Goal: Transaction & Acquisition: Obtain resource

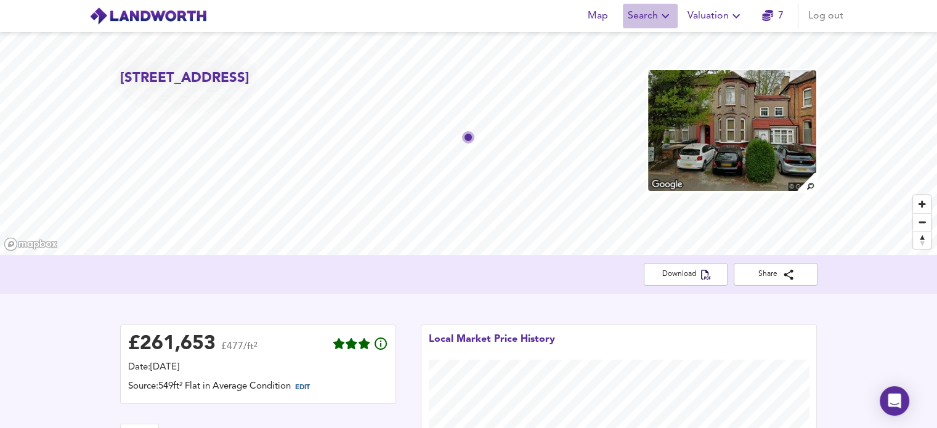
click at [659, 12] on icon "button" at bounding box center [665, 16] width 15 height 15
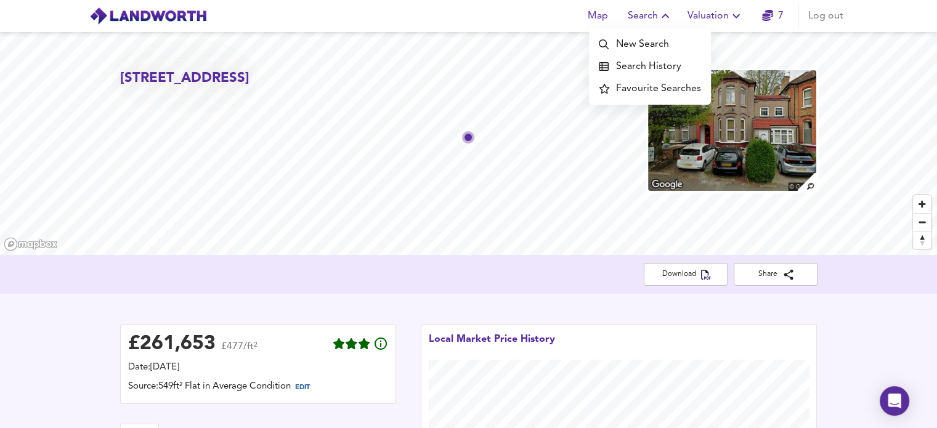
click at [651, 48] on li "New Search" at bounding box center [650, 44] width 122 height 22
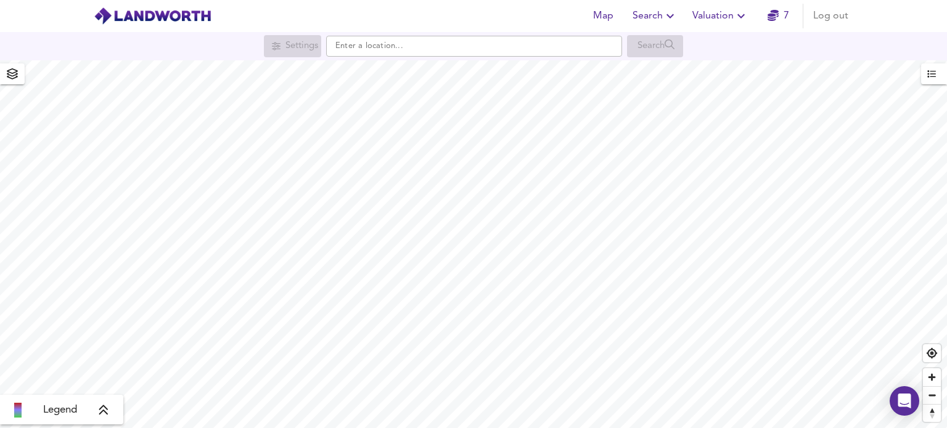
click at [383, 46] on input "text" at bounding box center [474, 46] width 296 height 21
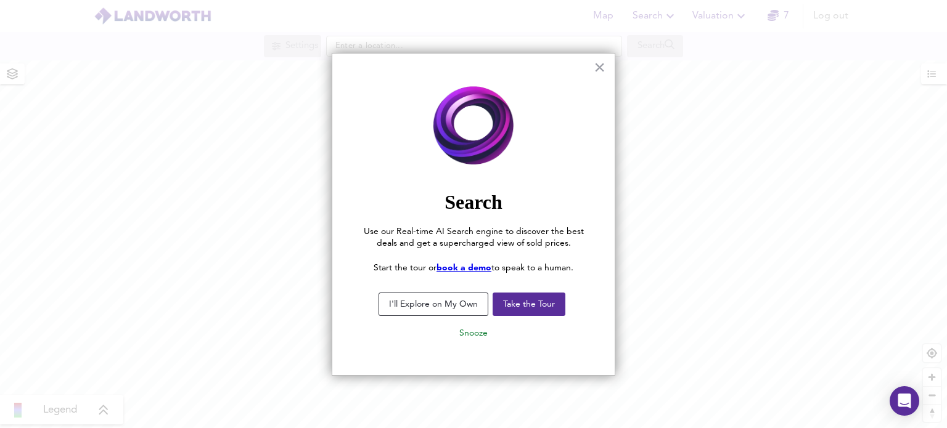
click at [452, 305] on button "I'll Explore on My Own" at bounding box center [433, 304] width 110 height 23
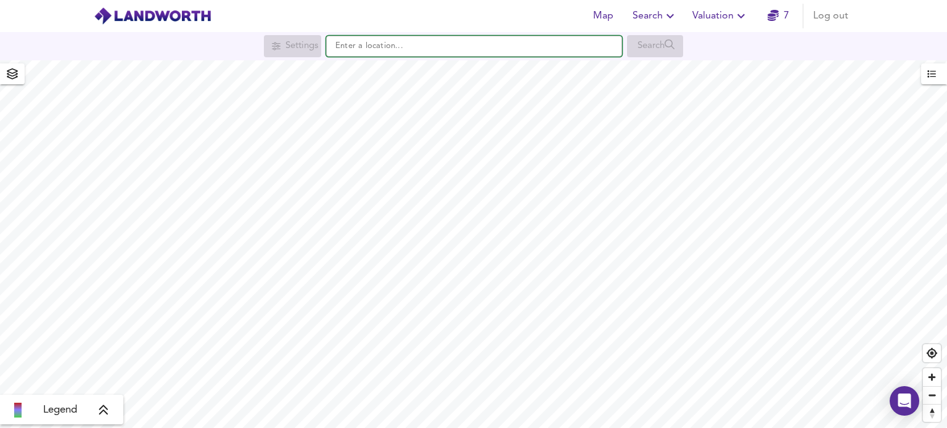
paste input "DH5 9HN"
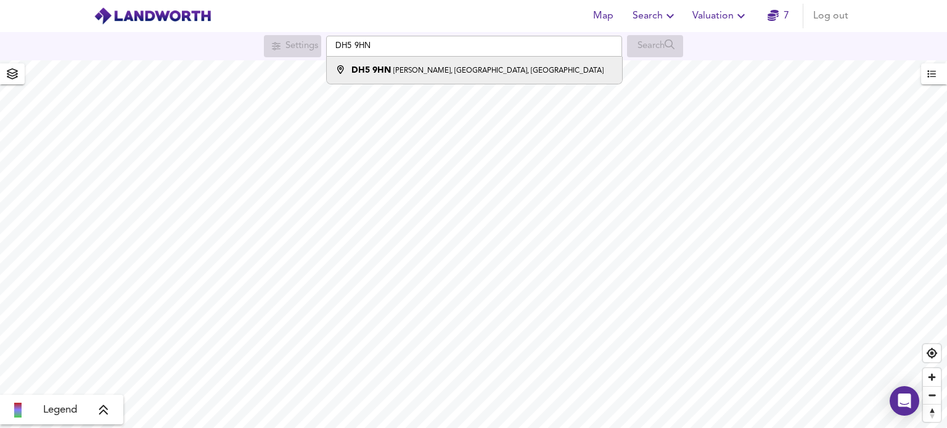
click at [443, 82] on li "DH5 [STREET_ADDRESS][PERSON_NAME]" at bounding box center [474, 70] width 295 height 27
type input "[PERSON_NAME][STREET_ADDRESS]"
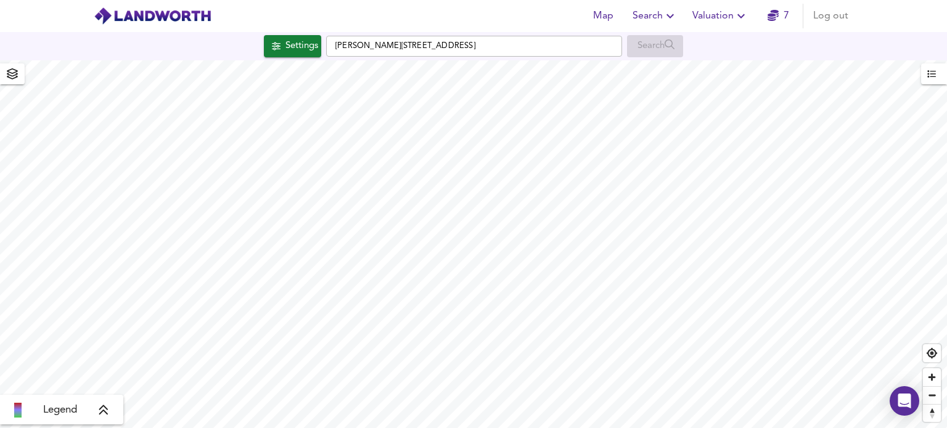
checkbox input "false"
checkbox input "true"
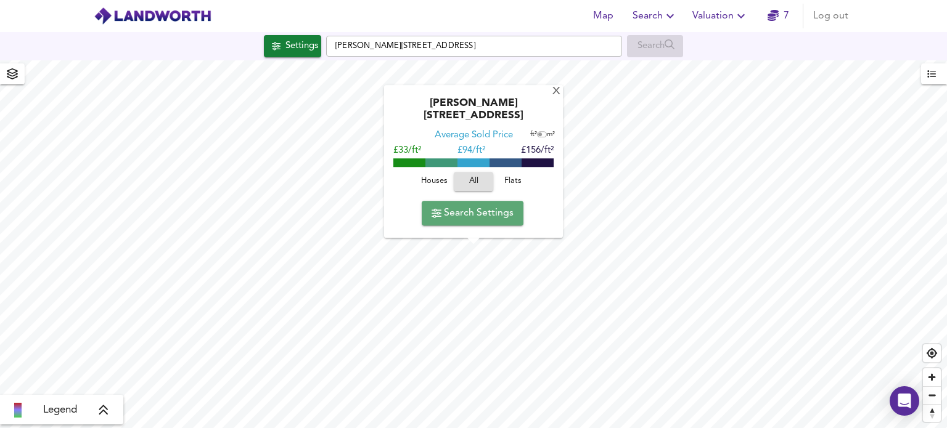
click at [465, 215] on span "Search Settings" at bounding box center [472, 213] width 82 height 17
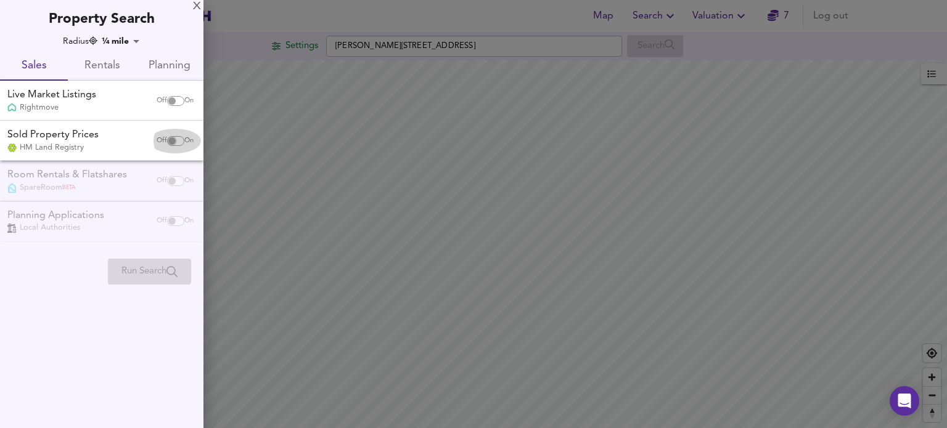
click at [174, 142] on input "checkbox" at bounding box center [172, 141] width 30 height 10
checkbox input "true"
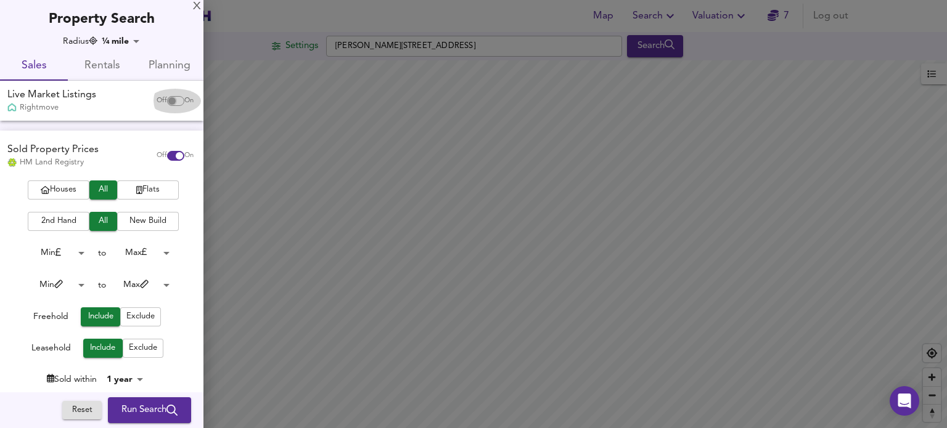
click at [164, 99] on input "checkbox" at bounding box center [172, 101] width 30 height 10
checkbox input "true"
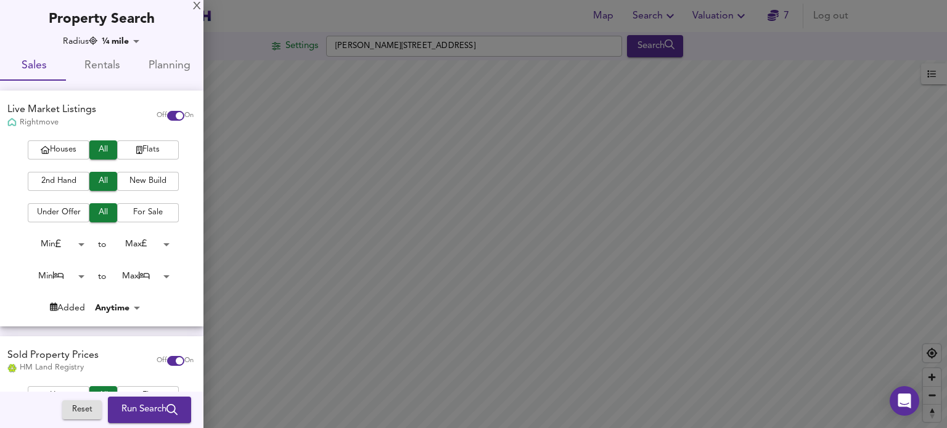
click at [587, 169] on div at bounding box center [473, 214] width 947 height 428
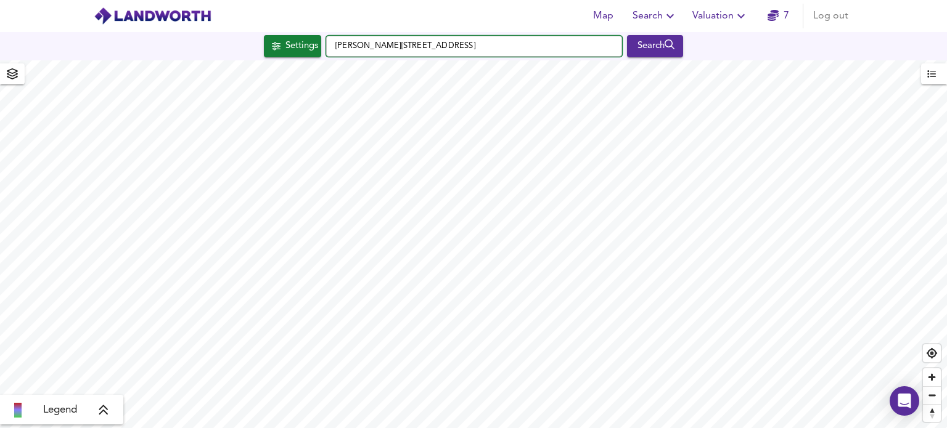
click at [598, 45] on input "[PERSON_NAME][STREET_ADDRESS]" at bounding box center [474, 46] width 296 height 21
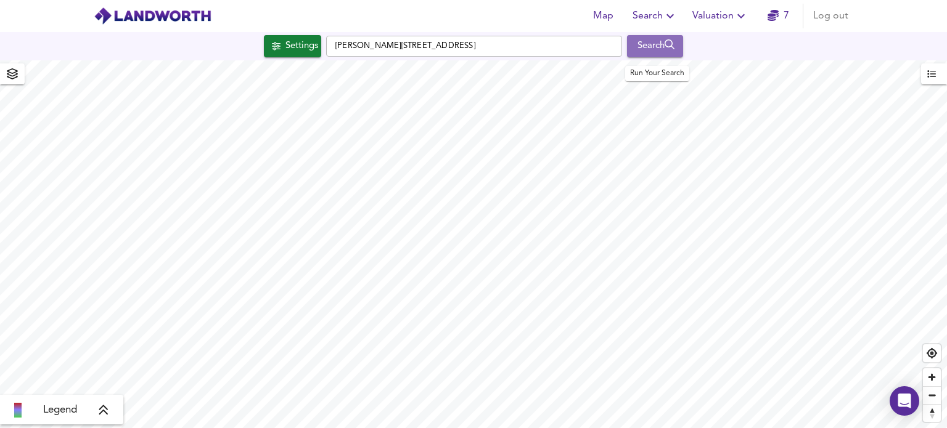
click at [648, 51] on div "Search" at bounding box center [655, 46] width 50 height 16
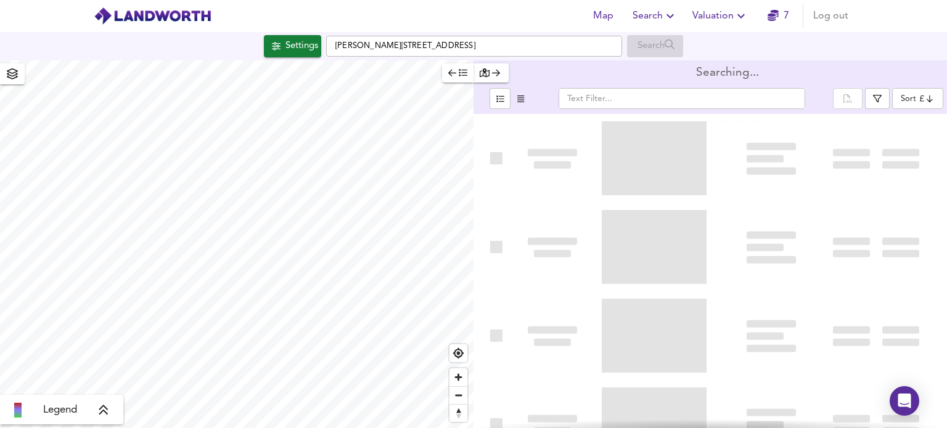
type input "bestdeal"
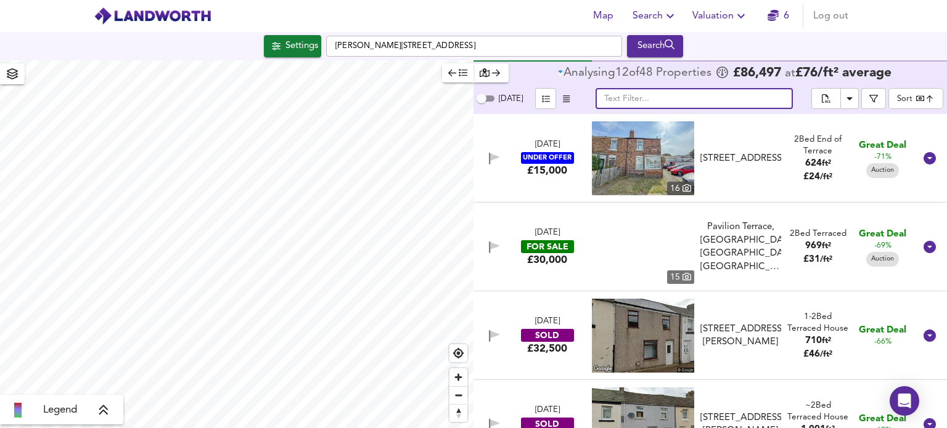
click at [632, 99] on input "text" at bounding box center [693, 98] width 197 height 21
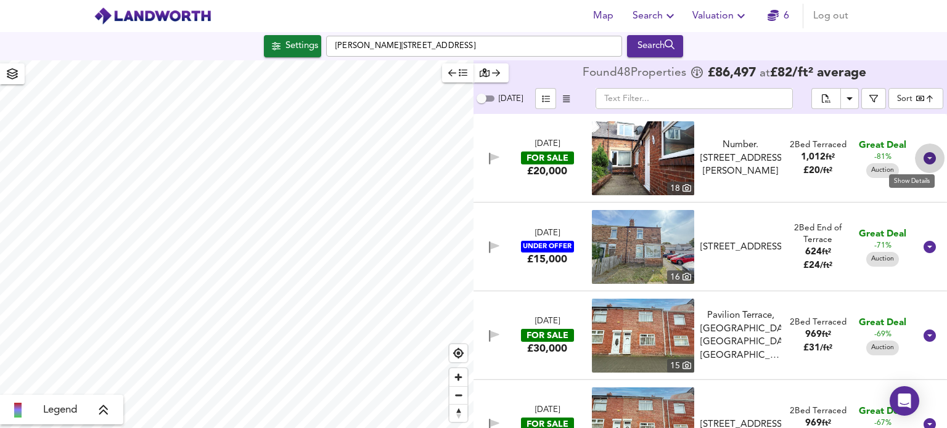
click at [923, 158] on icon at bounding box center [929, 158] width 12 height 12
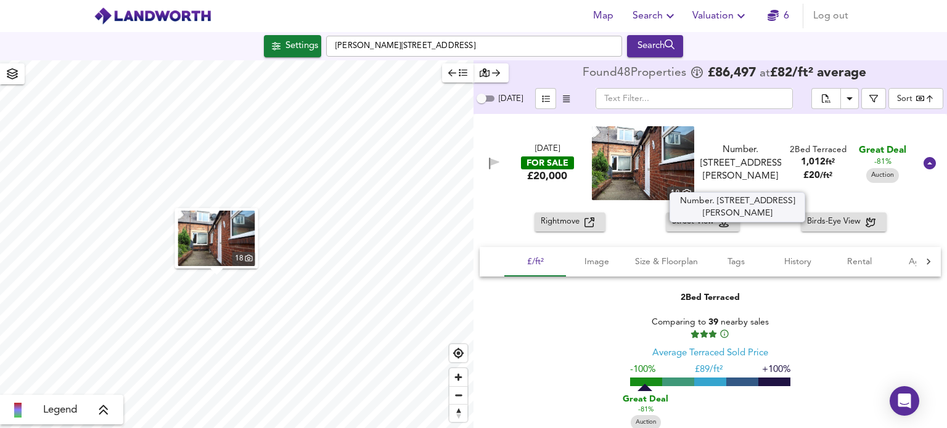
click at [762, 171] on div "Number. [STREET_ADDRESS][PERSON_NAME]" at bounding box center [740, 163] width 81 height 39
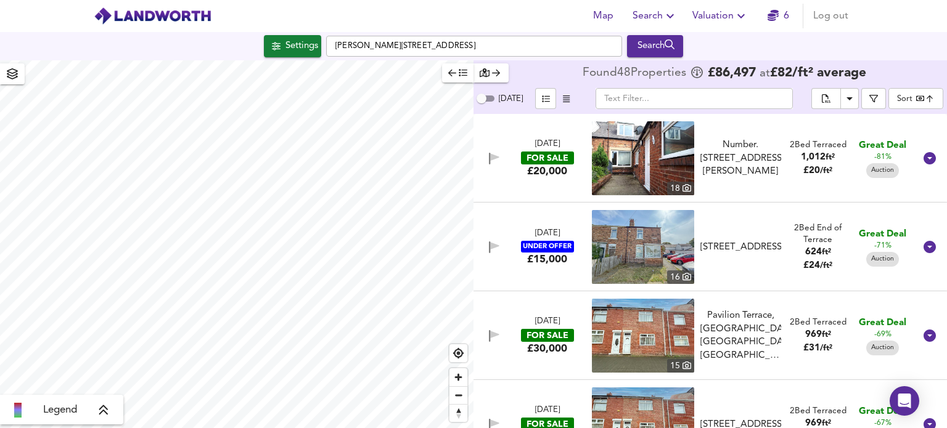
click at [635, 166] on img at bounding box center [643, 158] width 102 height 74
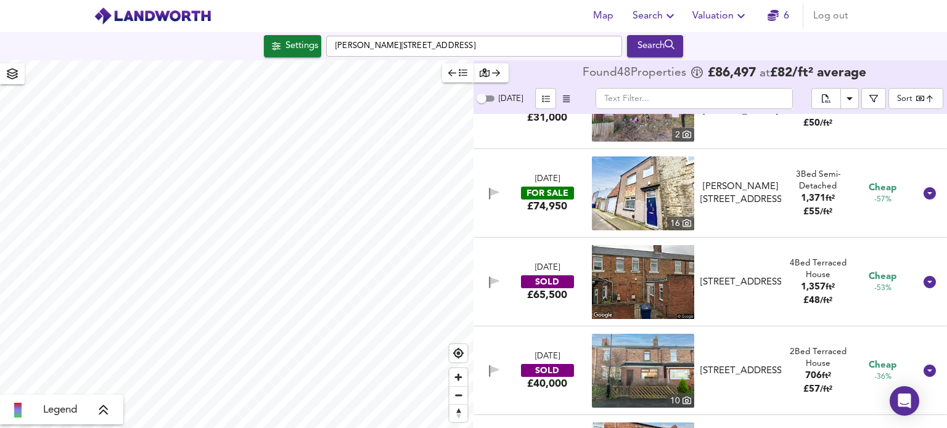
scroll to position [587, 0]
click at [645, 200] on img at bounding box center [643, 193] width 102 height 74
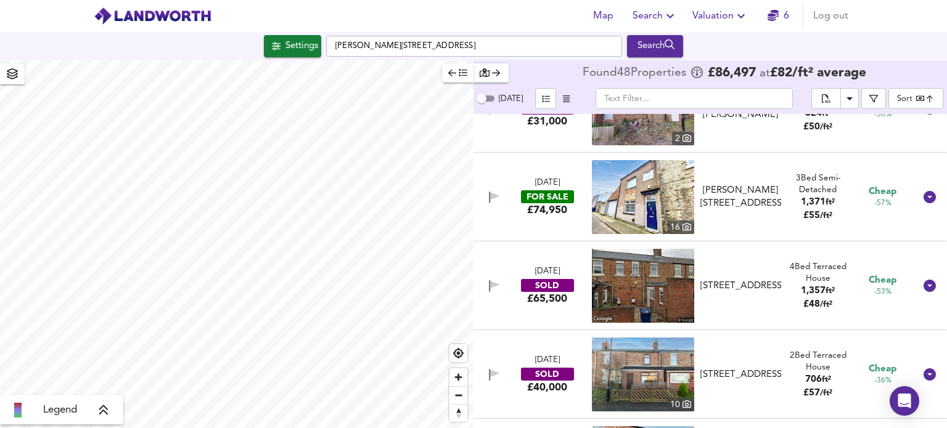
scroll to position [582, 0]
click at [923, 198] on icon at bounding box center [929, 197] width 12 height 12
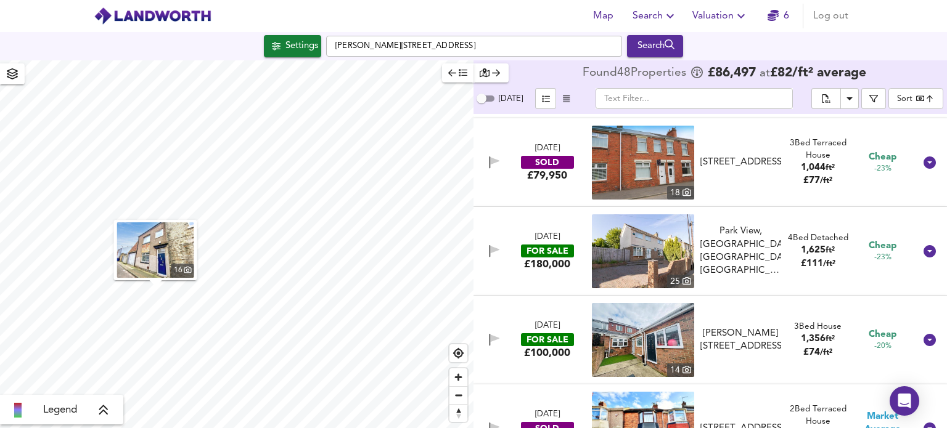
scroll to position [1953, 0]
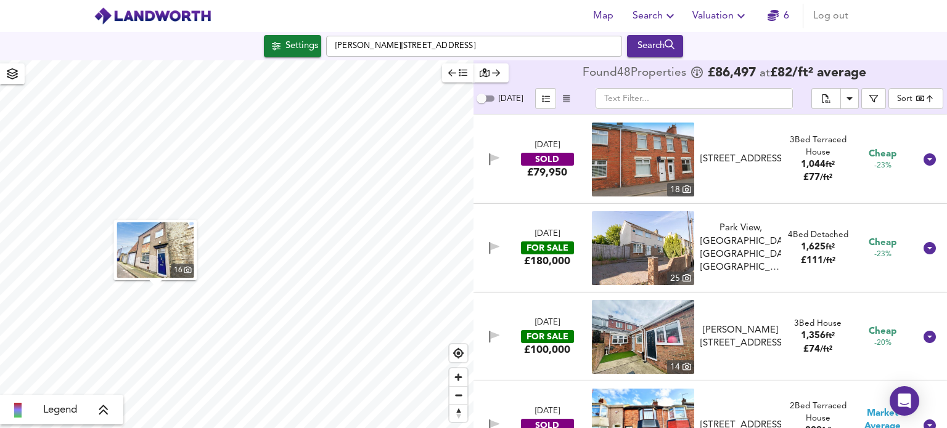
click at [685, 255] on img at bounding box center [643, 248] width 102 height 74
click at [651, 341] on img at bounding box center [643, 337] width 102 height 74
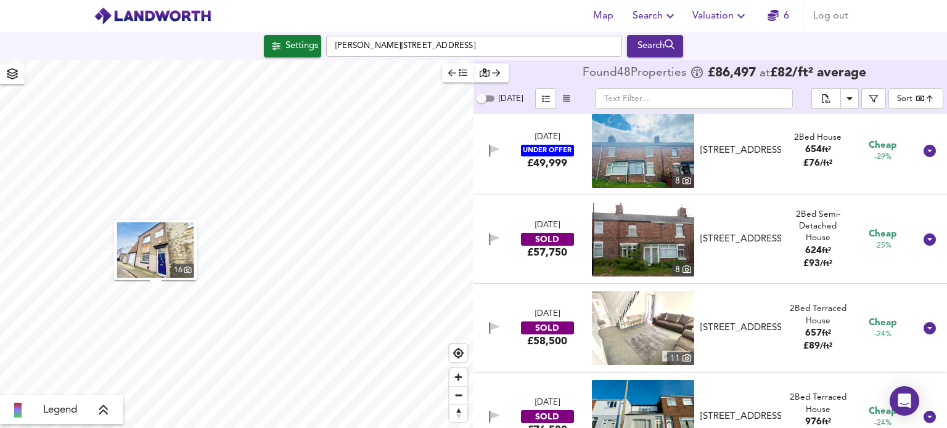
scroll to position [1477, 0]
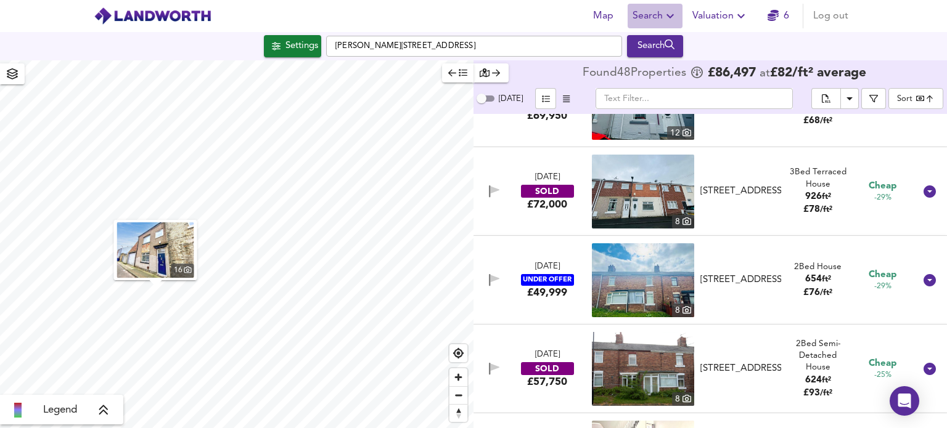
click at [658, 12] on span "Search" at bounding box center [654, 15] width 45 height 17
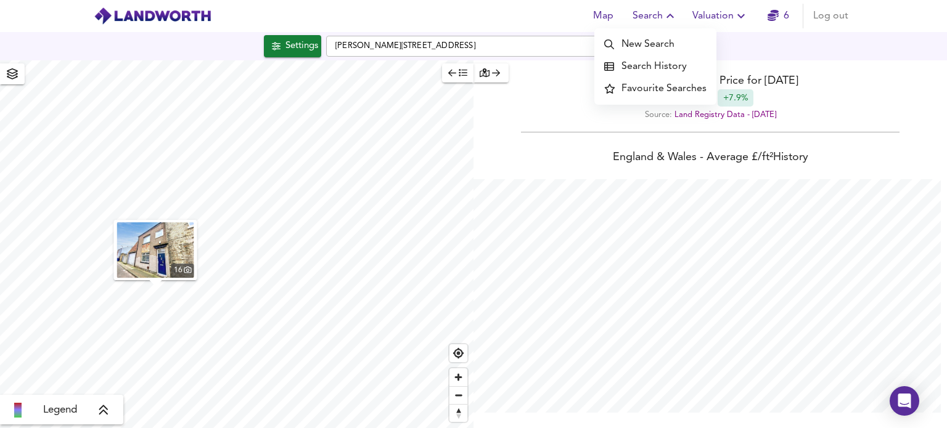
scroll to position [428, 947]
click at [304, 43] on div "Settings" at bounding box center [301, 46] width 33 height 16
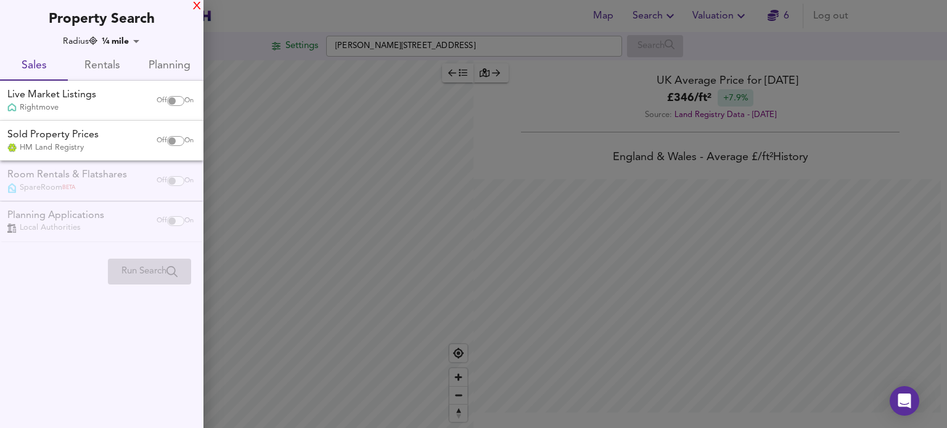
click at [195, 4] on div "X" at bounding box center [197, 6] width 8 height 9
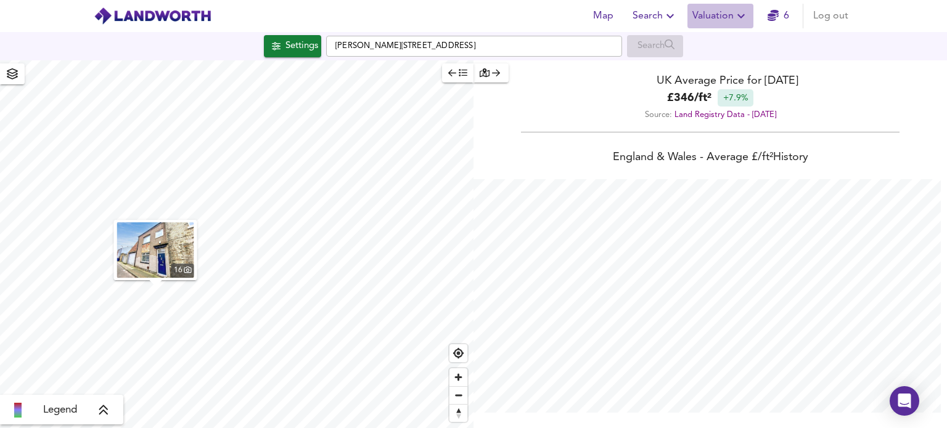
click at [722, 17] on span "Valuation" at bounding box center [720, 15] width 56 height 17
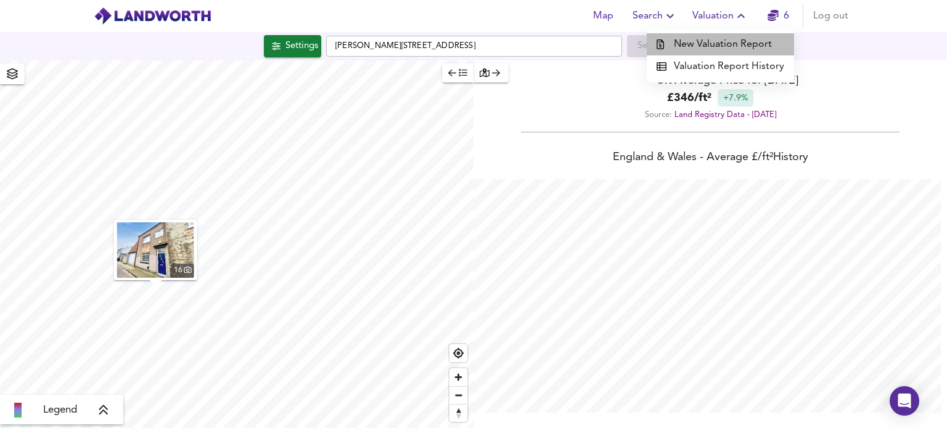
click at [724, 41] on li "New Valuation Report" at bounding box center [719, 44] width 147 height 22
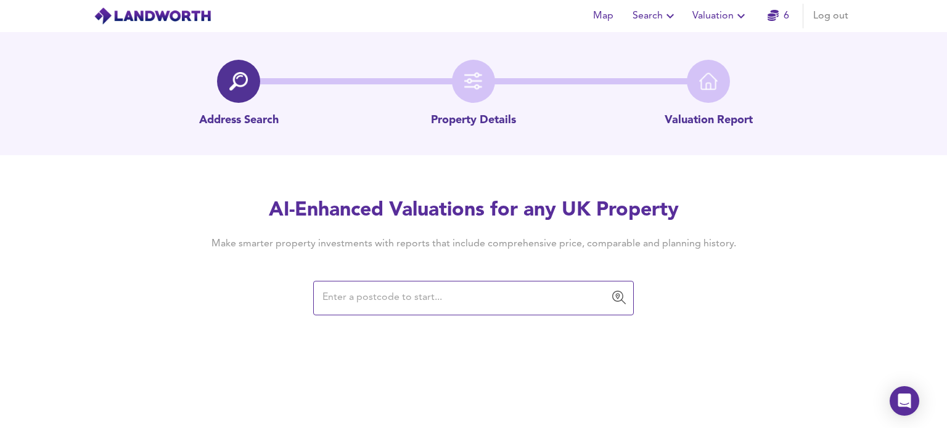
drag, startPoint x: 429, startPoint y: 285, endPoint x: 351, endPoint y: 300, distance: 79.0
click at [351, 300] on input "text" at bounding box center [464, 298] width 291 height 23
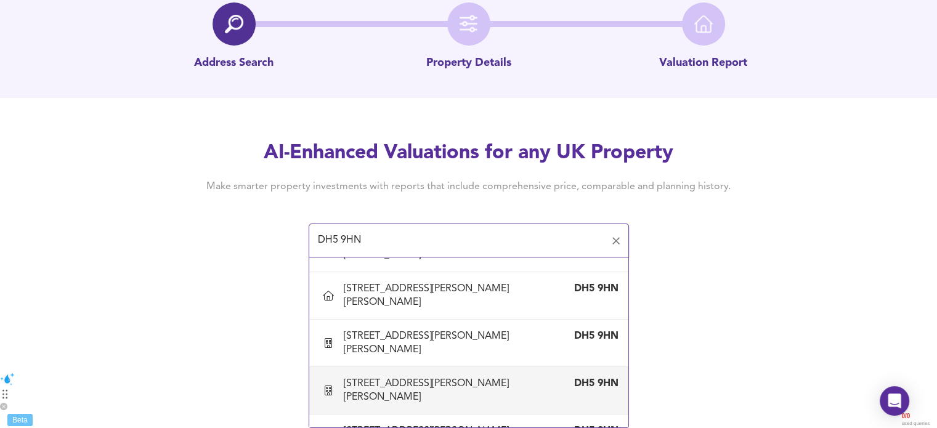
scroll to position [952, 0]
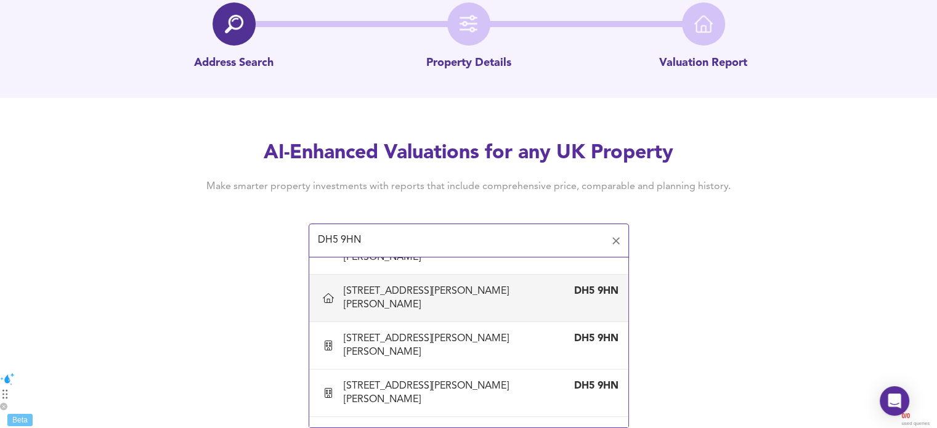
click at [447, 309] on div "[STREET_ADDRESS][PERSON_NAME][PERSON_NAME]" at bounding box center [457, 298] width 226 height 27
type input "[STREET_ADDRESS][PERSON_NAME][PERSON_NAME]"
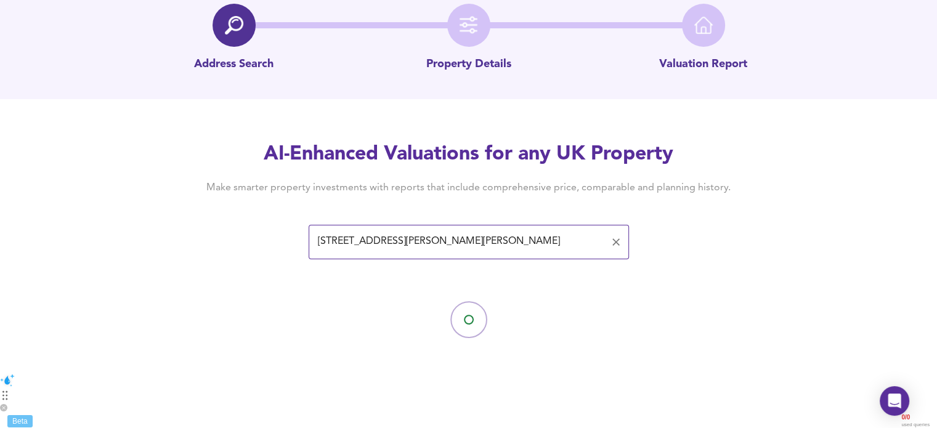
scroll to position [0, 0]
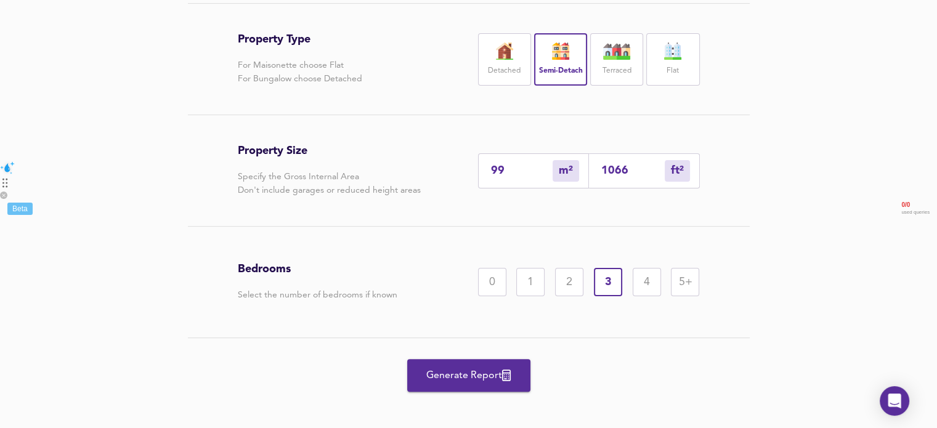
scroll to position [305, 0]
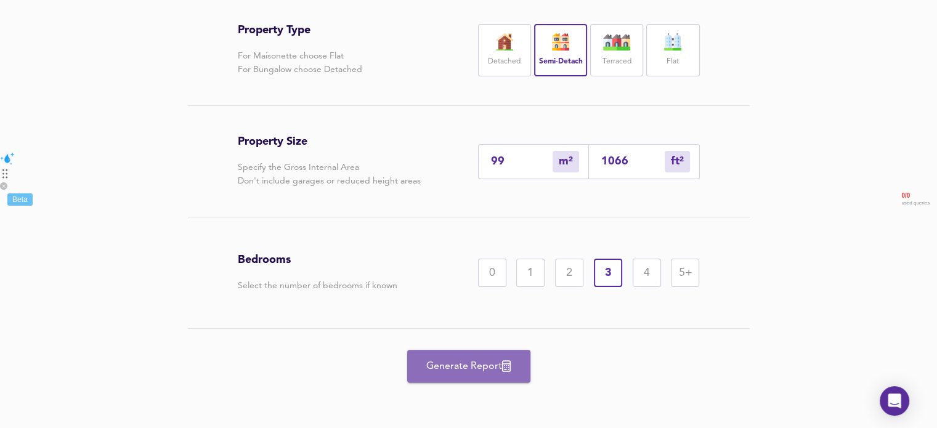
click at [481, 370] on span "Generate Report" at bounding box center [469, 366] width 99 height 17
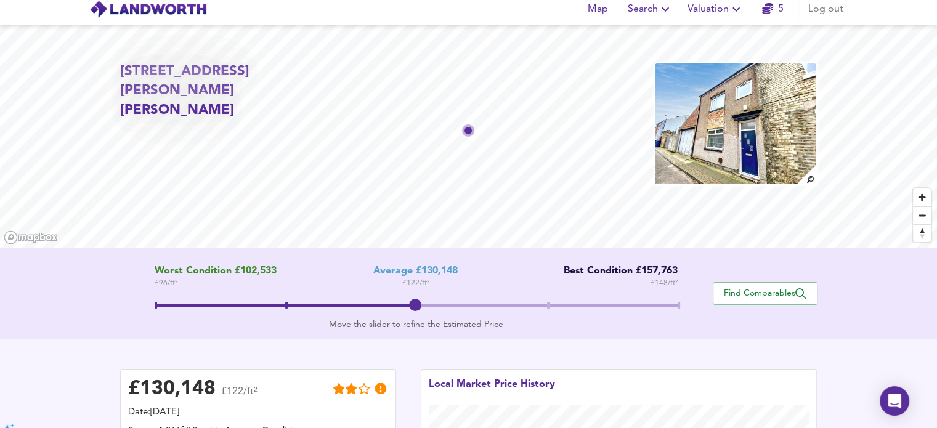
scroll to position [4, 0]
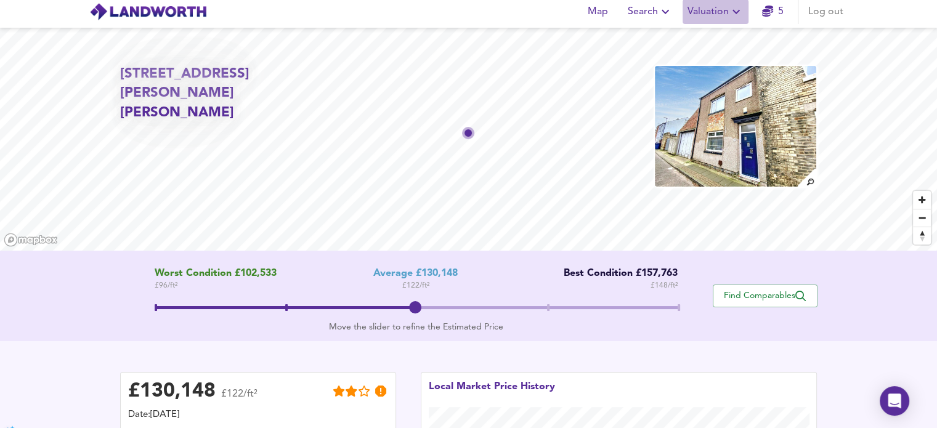
click at [736, 12] on icon "button" at bounding box center [736, 12] width 7 height 4
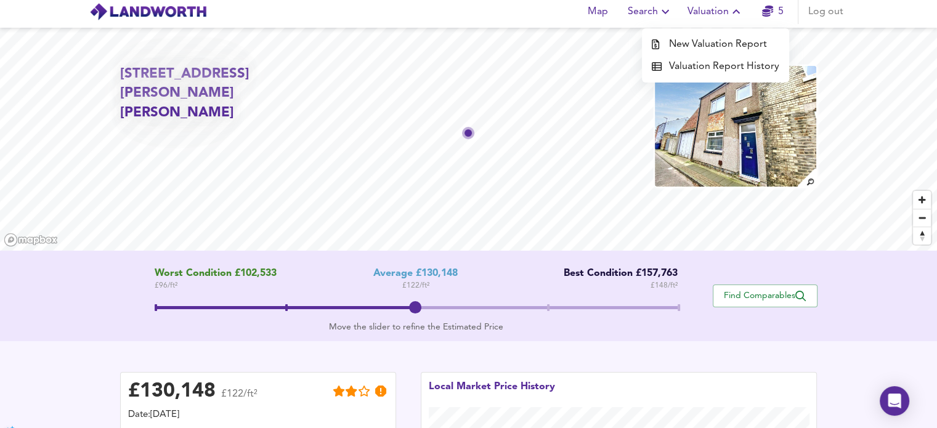
click at [780, 25] on div "Map Search Valuation New Valuation Report Valuation Report History 5 Log out" at bounding box center [469, 11] width 789 height 31
